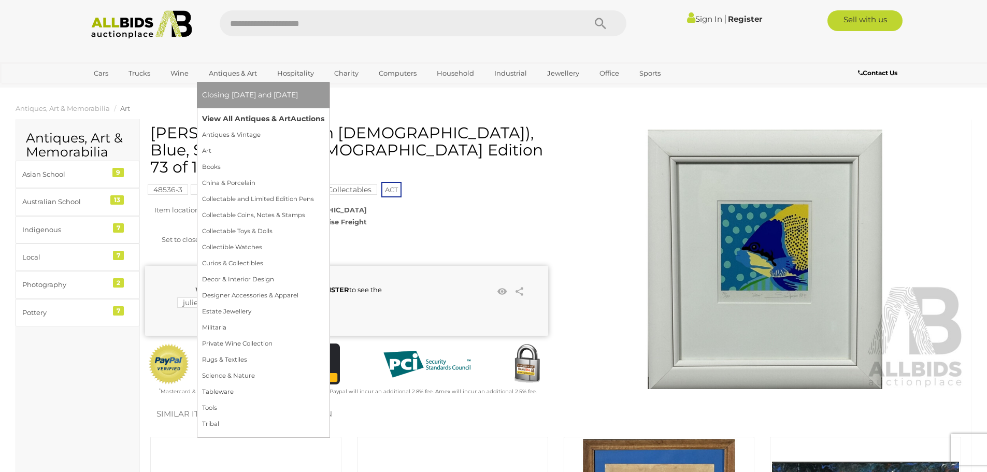
click at [266, 119] on link "View All Antiques & Art Auctions" at bounding box center [263, 119] width 122 height 16
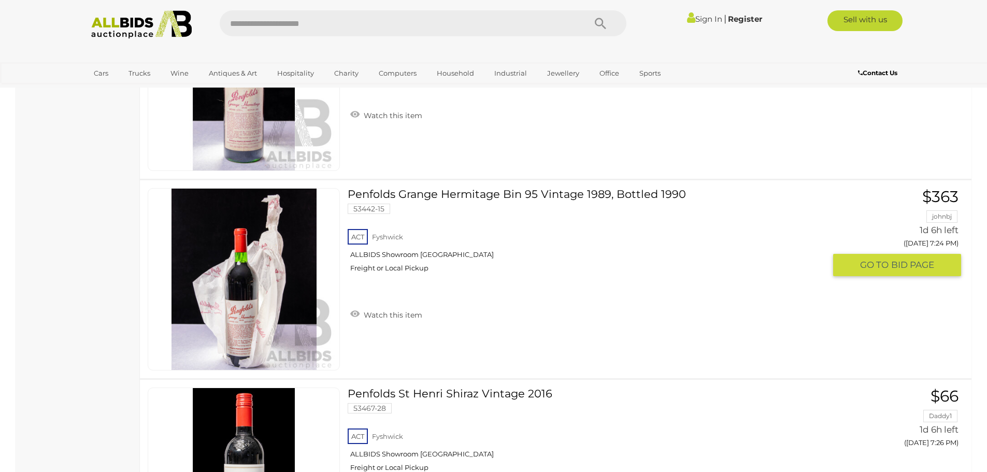
scroll to position [6531, 0]
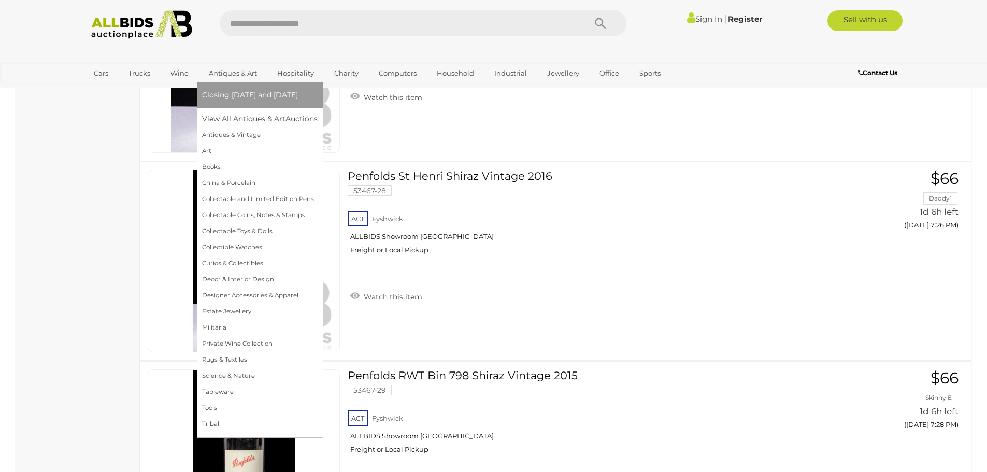
click at [237, 72] on link "Antiques & Art" at bounding box center [233, 73] width 62 height 17
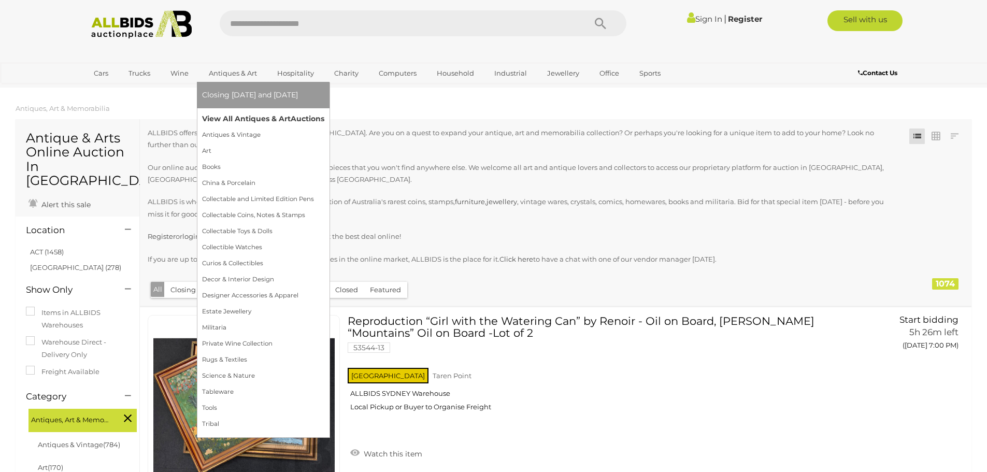
click at [267, 118] on link "View All Antiques & Art Auctions" at bounding box center [263, 119] width 122 height 16
click at [254, 118] on link "View All Antiques & Art Auctions" at bounding box center [263, 119] width 122 height 16
click at [211, 149] on link "Art" at bounding box center [260, 151] width 116 height 16
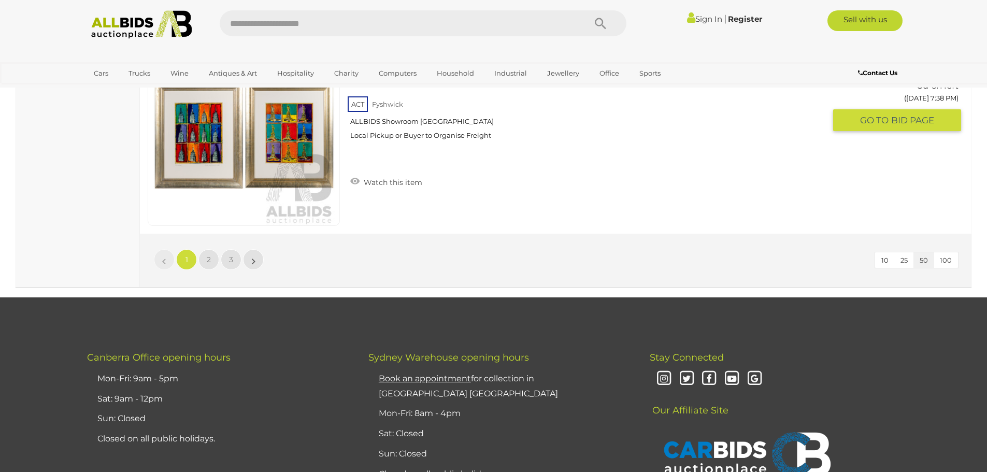
scroll to position [9952, 0]
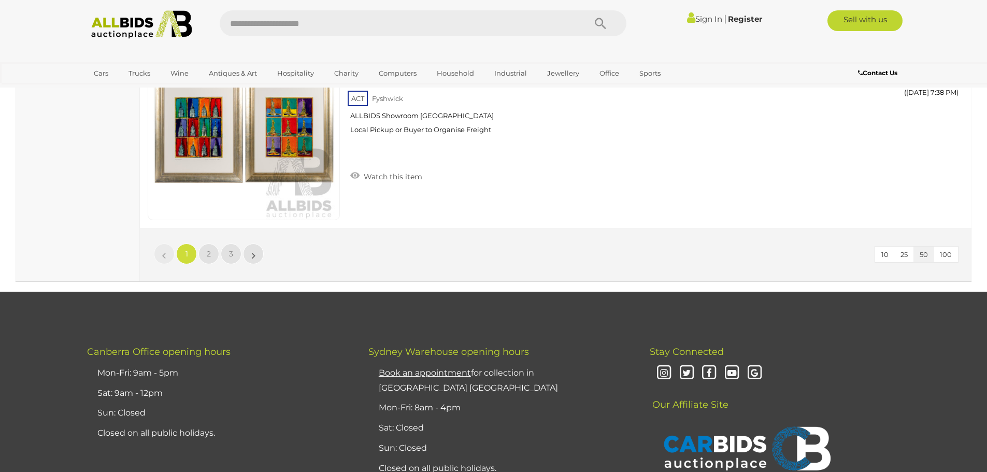
click at [252, 254] on li "»" at bounding box center [254, 254] width 20 height 21
click at [210, 256] on span "2" at bounding box center [209, 253] width 4 height 9
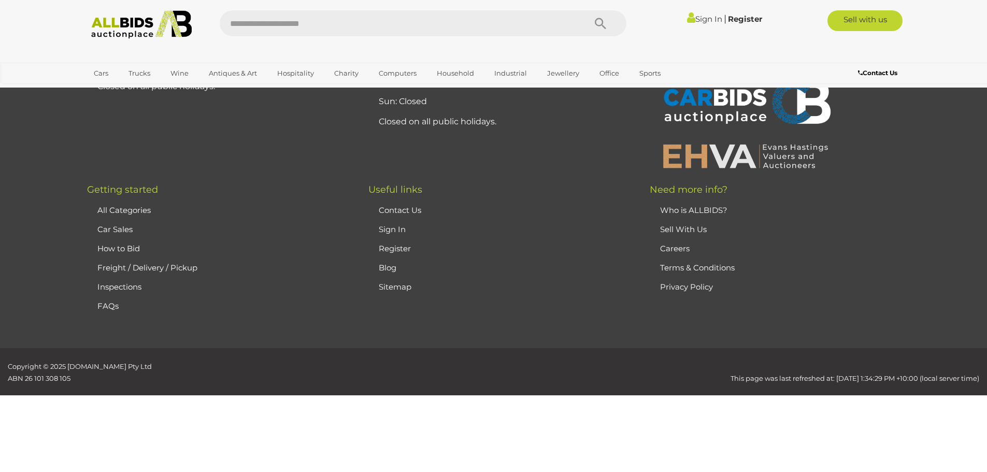
scroll to position [98, 0]
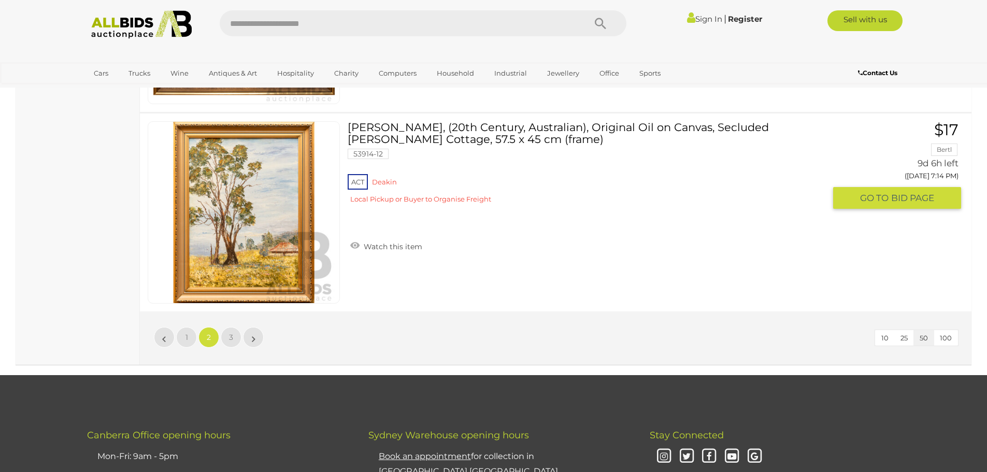
scroll to position [9895, 0]
